Goal: Information Seeking & Learning: Learn about a topic

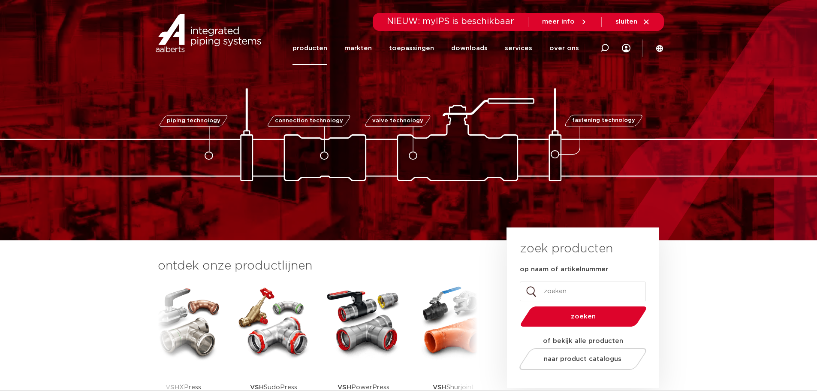
click at [325, 47] on link "producten" at bounding box center [309, 48] width 35 height 33
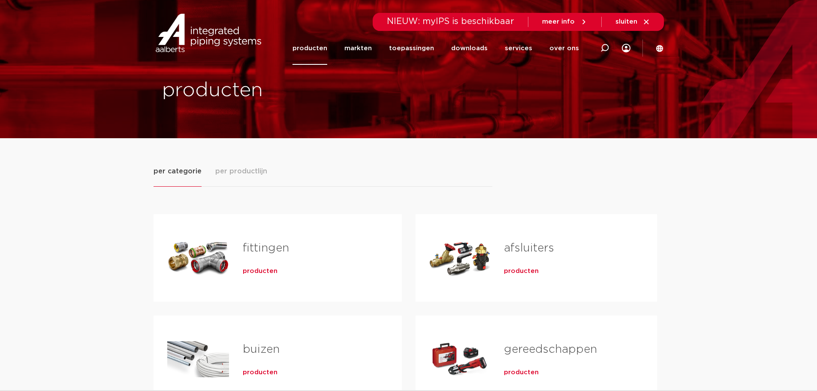
click at [516, 247] on link "afsluiters" at bounding box center [529, 247] width 50 height 11
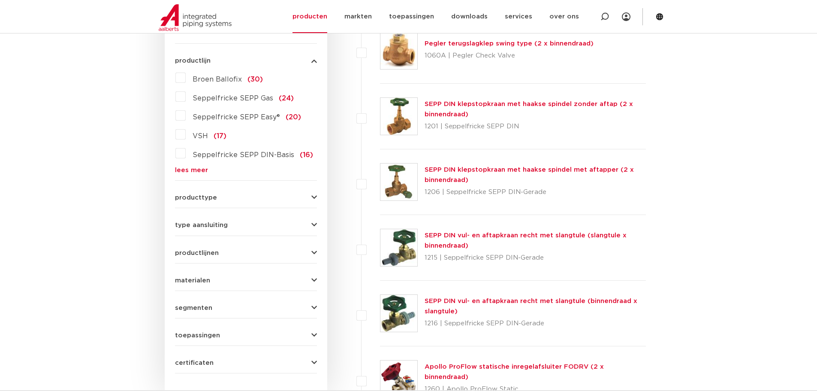
scroll to position [214, 0]
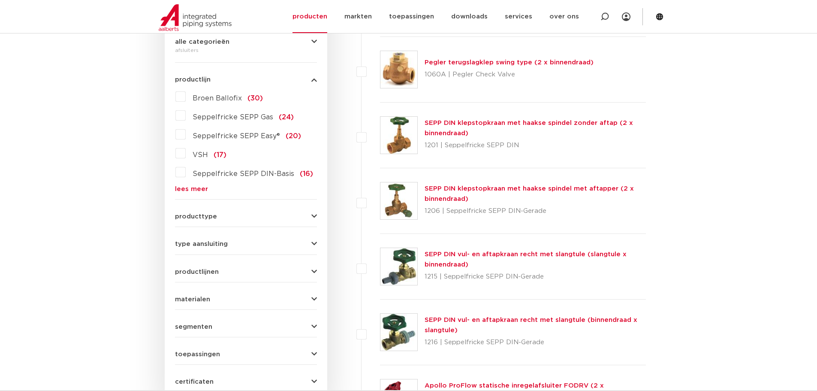
click at [314, 214] on icon "button" at bounding box center [314, 216] width 6 height 6
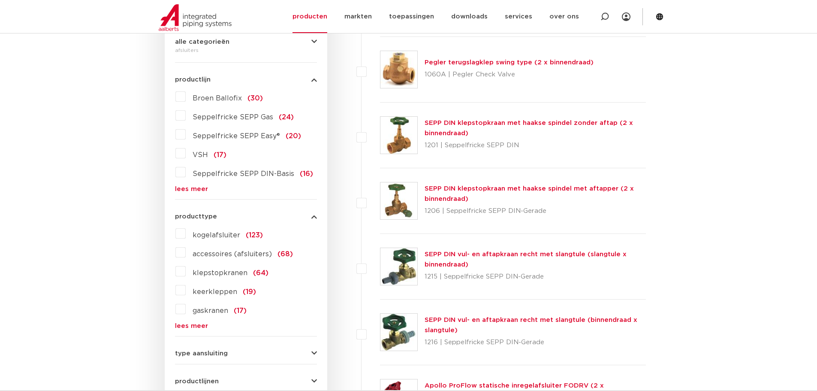
click at [186, 233] on label "kogelafsluiter (123)" at bounding box center [224, 233] width 77 height 14
click at [0, 0] on input "kogelafsluiter (123)" at bounding box center [0, 0] width 0 height 0
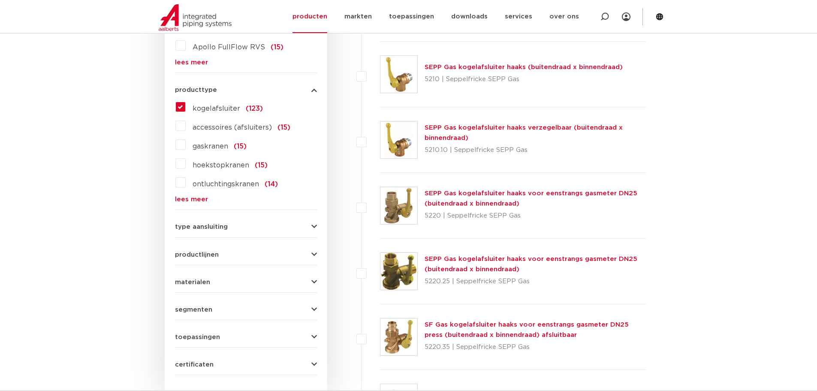
scroll to position [386, 0]
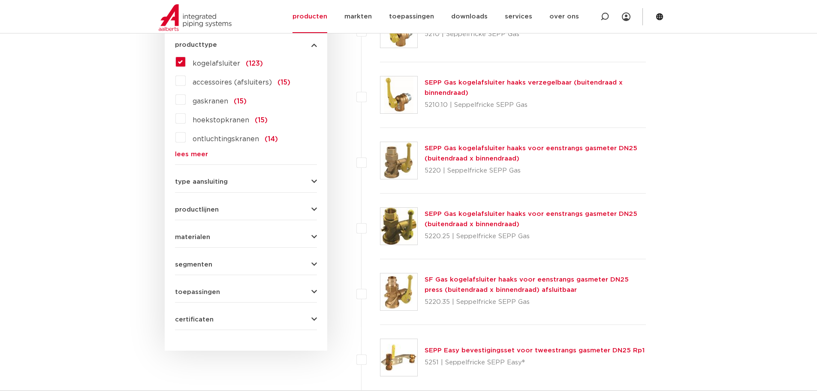
click at [186, 59] on label "kogelafsluiter (123)" at bounding box center [224, 62] width 77 height 14
click at [0, 0] on input "kogelafsluiter (123)" at bounding box center [0, 0] width 0 height 0
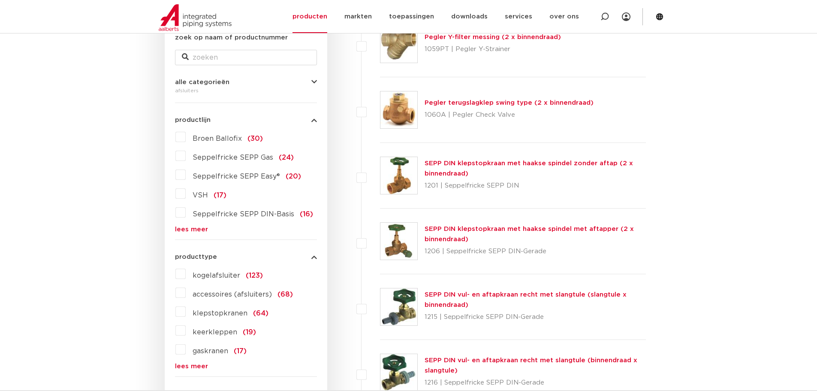
scroll to position [172, 0]
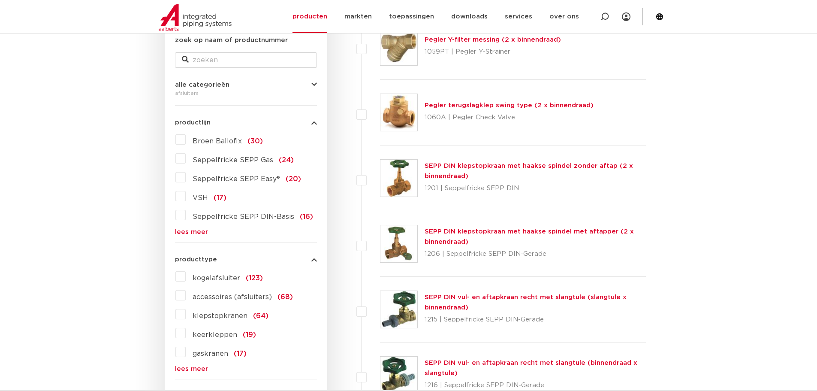
click at [474, 234] on link "SEPP DIN klepstopkraan met haakse spindel met aftapper (2 x binnendraad)" at bounding box center [529, 236] width 209 height 17
